Goal: Find specific page/section: Find specific page/section

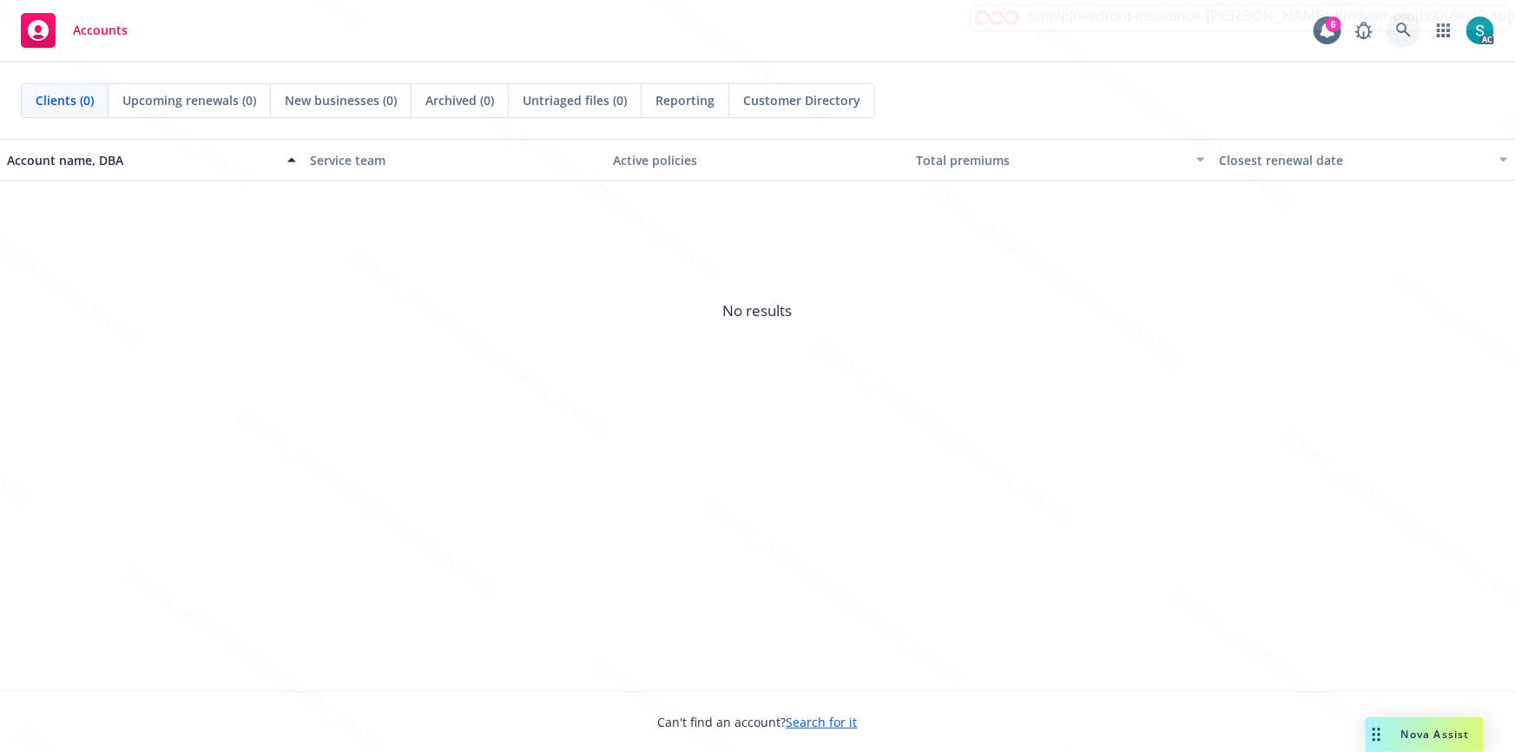
click at [1398, 23] on icon at bounding box center [1404, 31] width 16 height 16
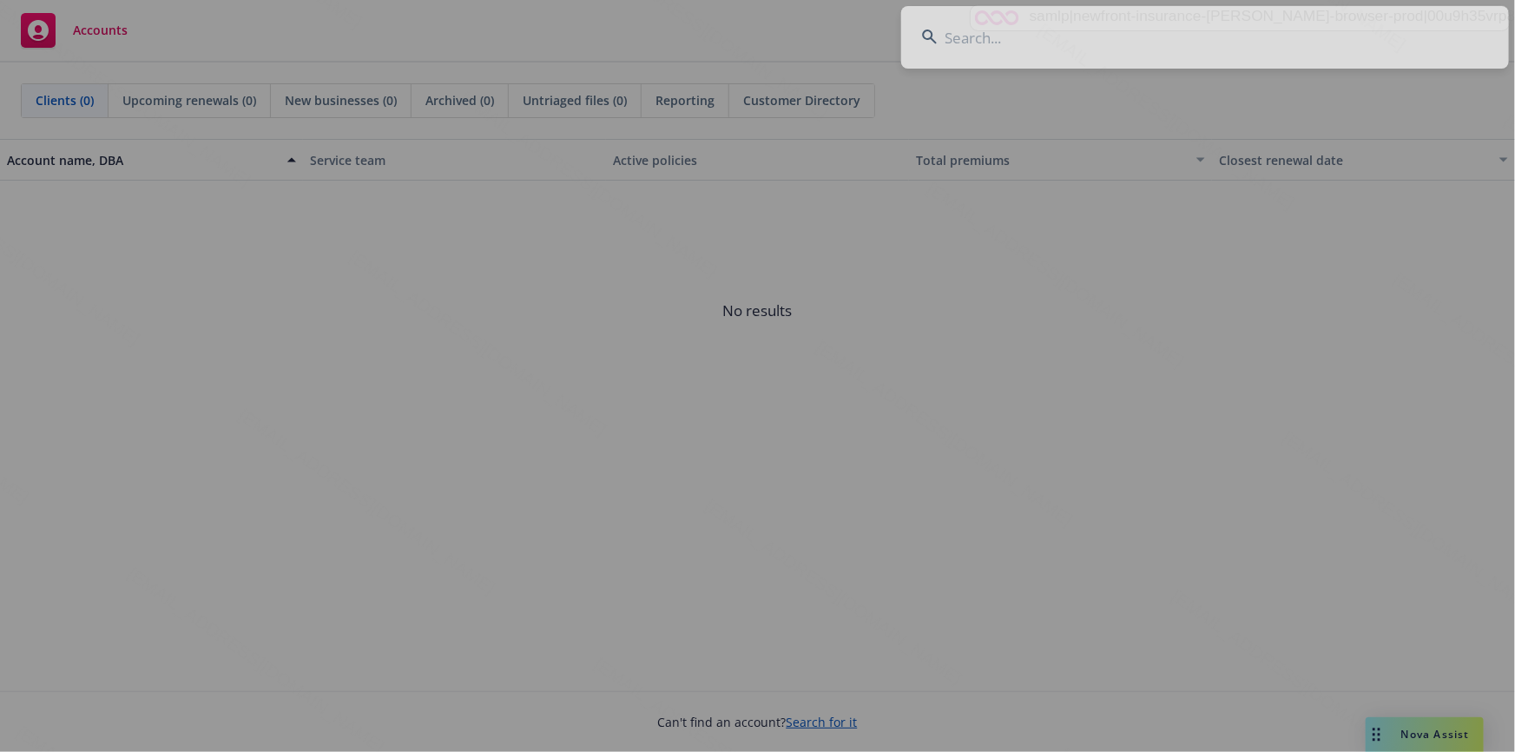
click at [1228, 24] on div at bounding box center [757, 376] width 1515 height 752
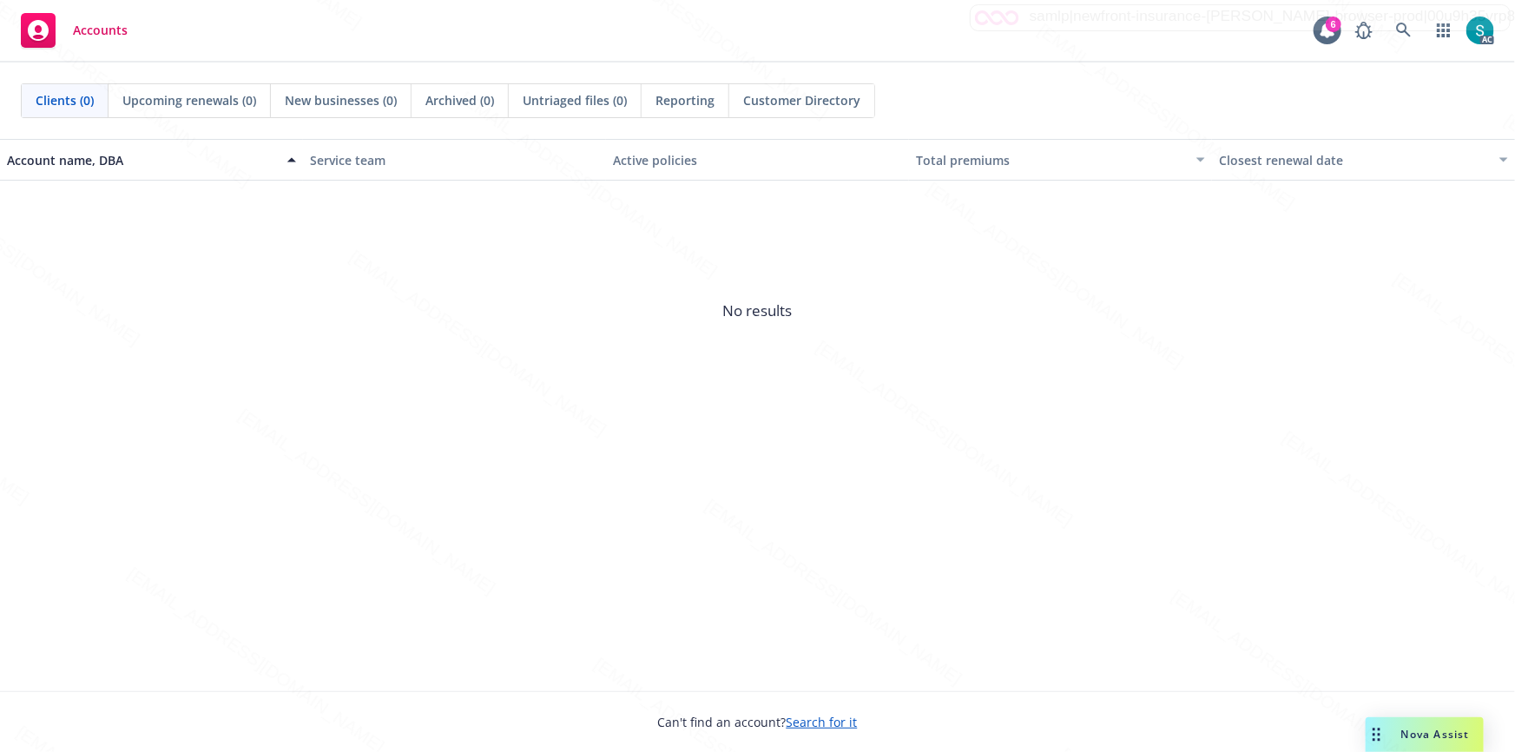
click at [1228, 24] on div "Accounts 6 AC" at bounding box center [757, 31] width 1515 height 63
click at [1404, 20] on link at bounding box center [1404, 30] width 35 height 35
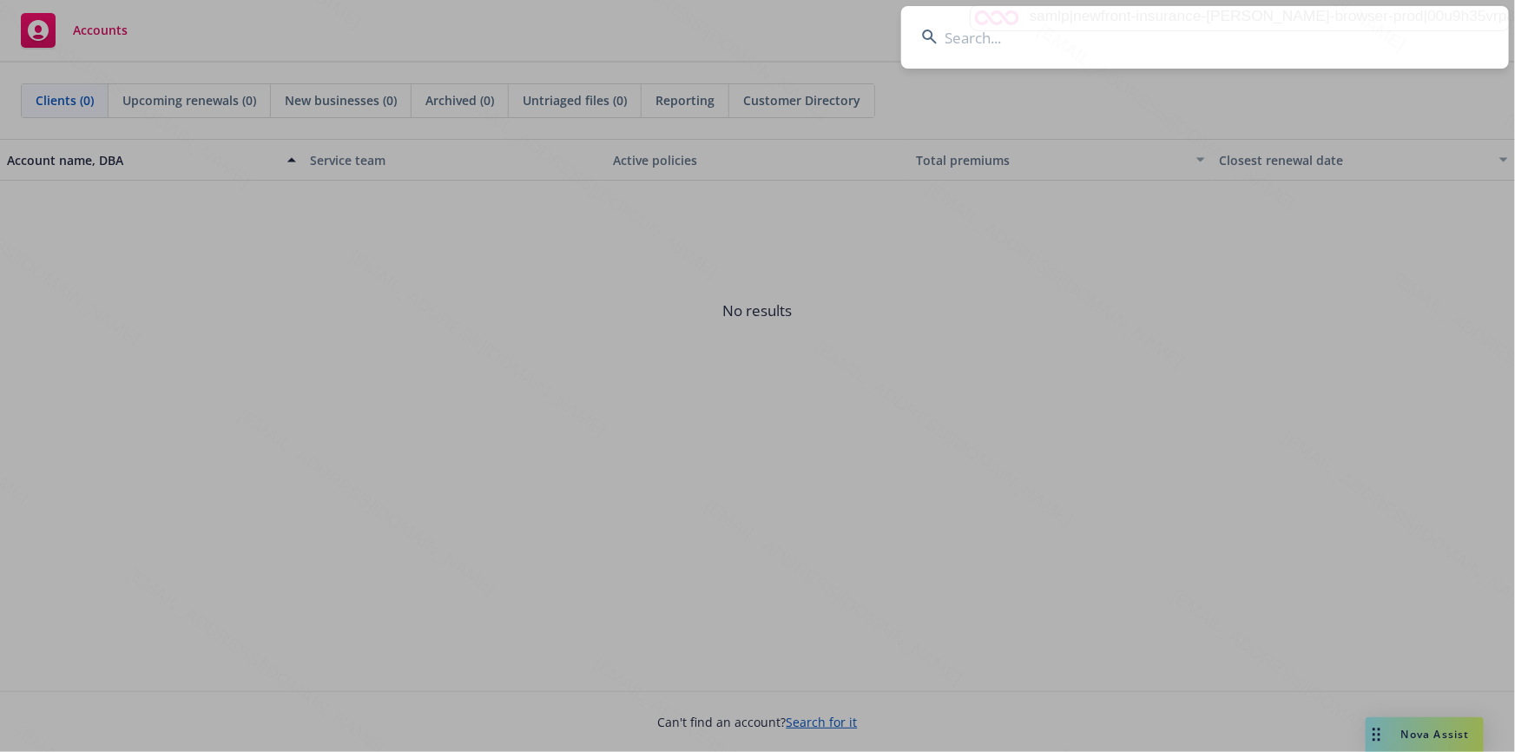
click at [1259, 23] on input at bounding box center [1205, 37] width 608 height 63
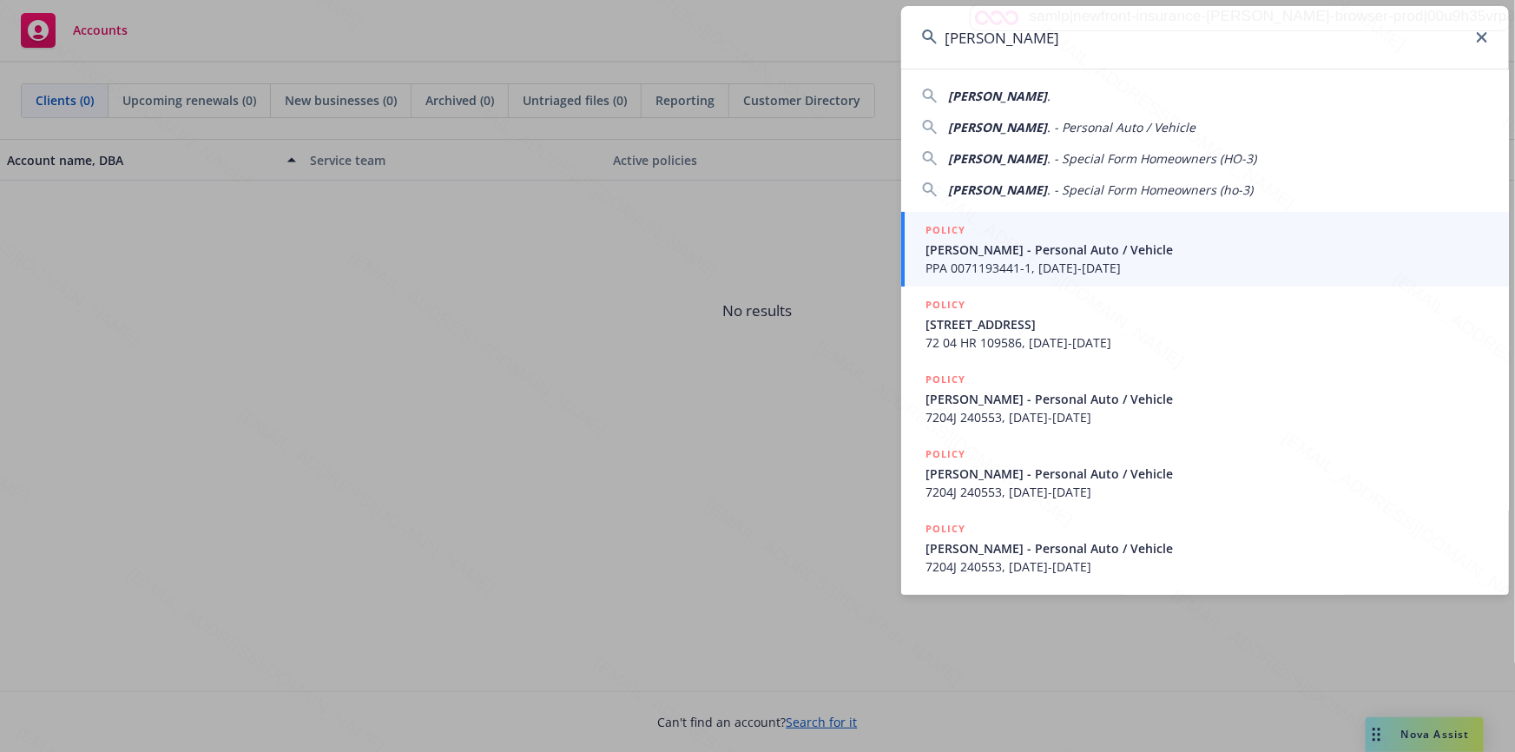
type input "[PERSON_NAME]"
click at [1000, 251] on span "[PERSON_NAME] - Personal Auto / Vehicle" at bounding box center [1207, 250] width 563 height 18
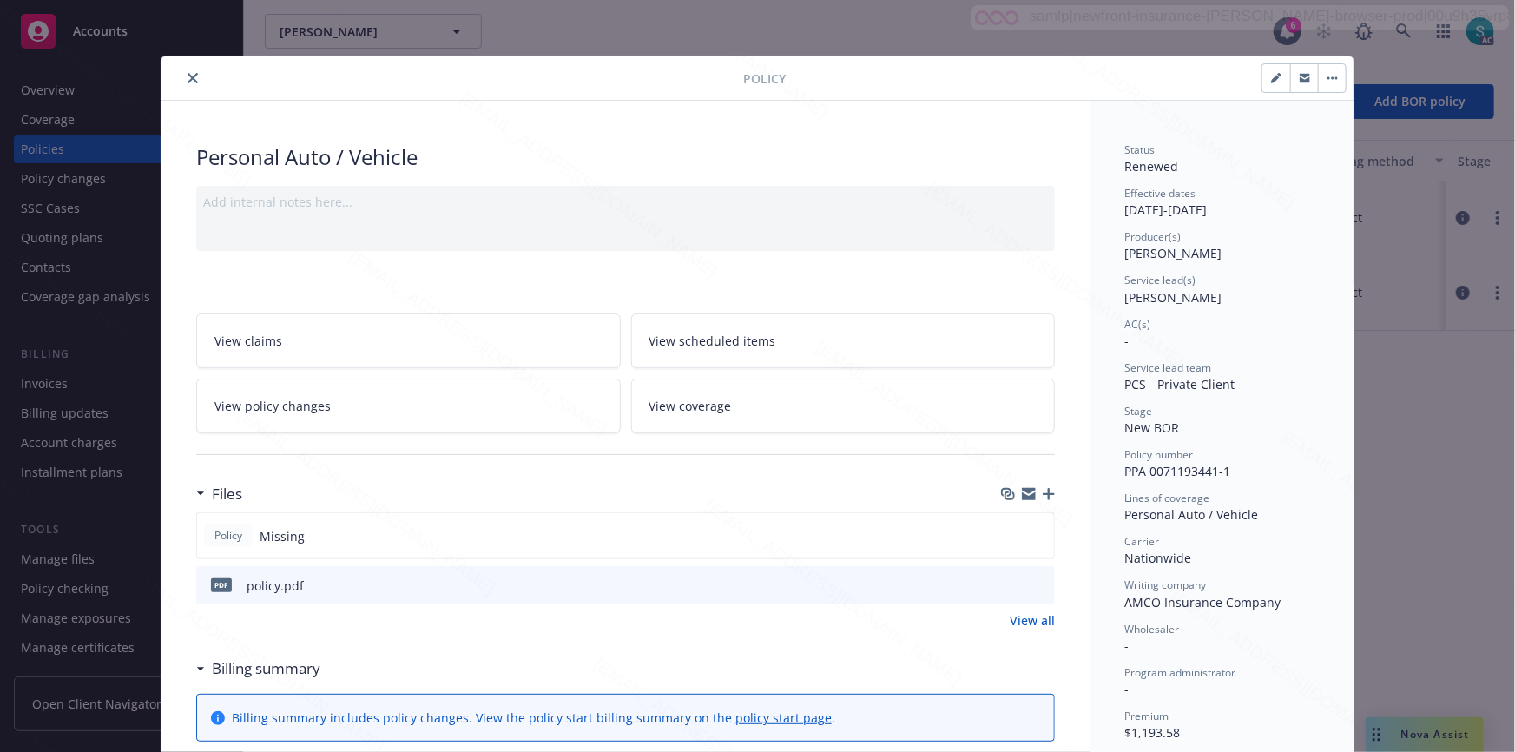
click at [182, 77] on button "close" at bounding box center [192, 78] width 21 height 21
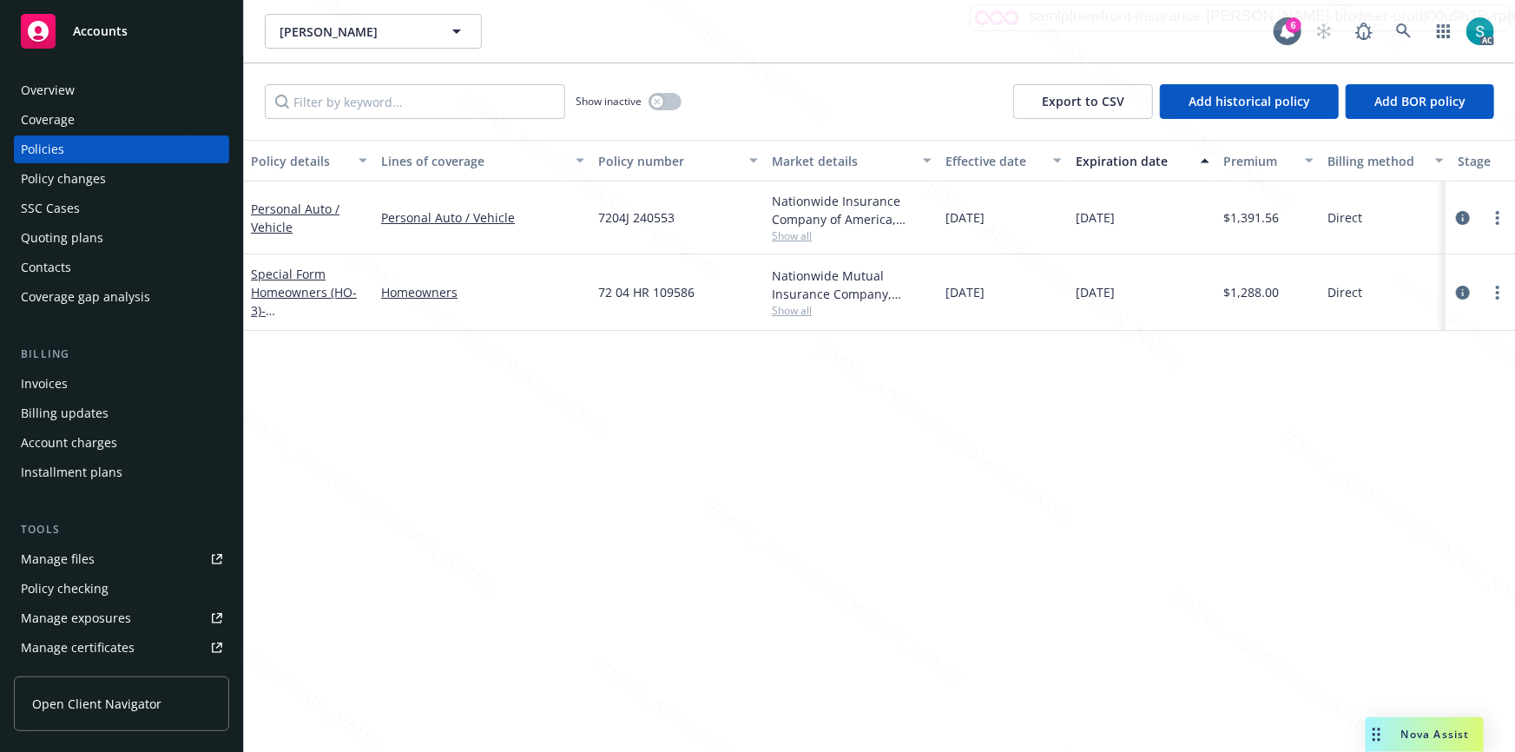
click at [92, 95] on div "Overview" at bounding box center [121, 90] width 201 height 28
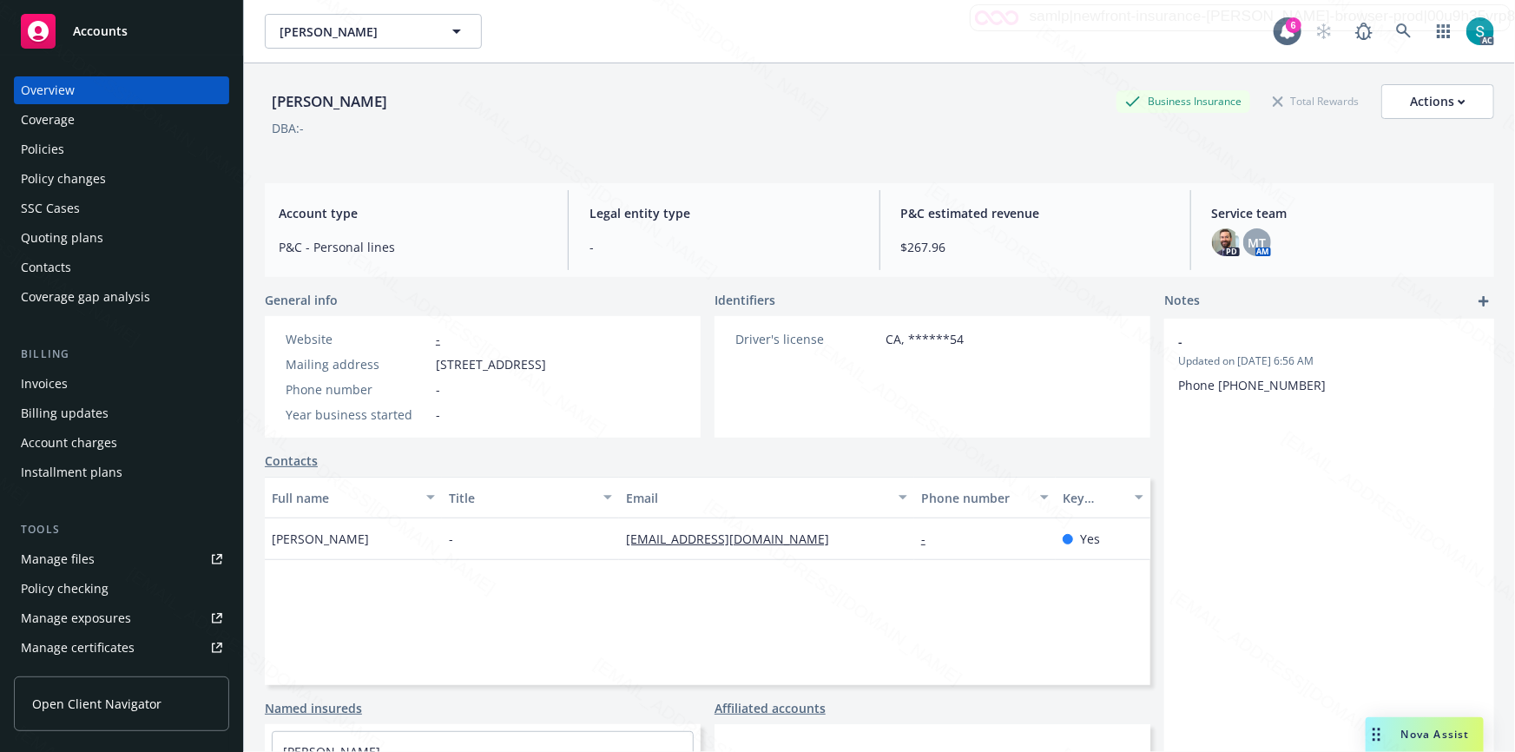
click at [80, 152] on div "Policies" at bounding box center [121, 149] width 201 height 28
